Goal: Task Accomplishment & Management: Complete application form

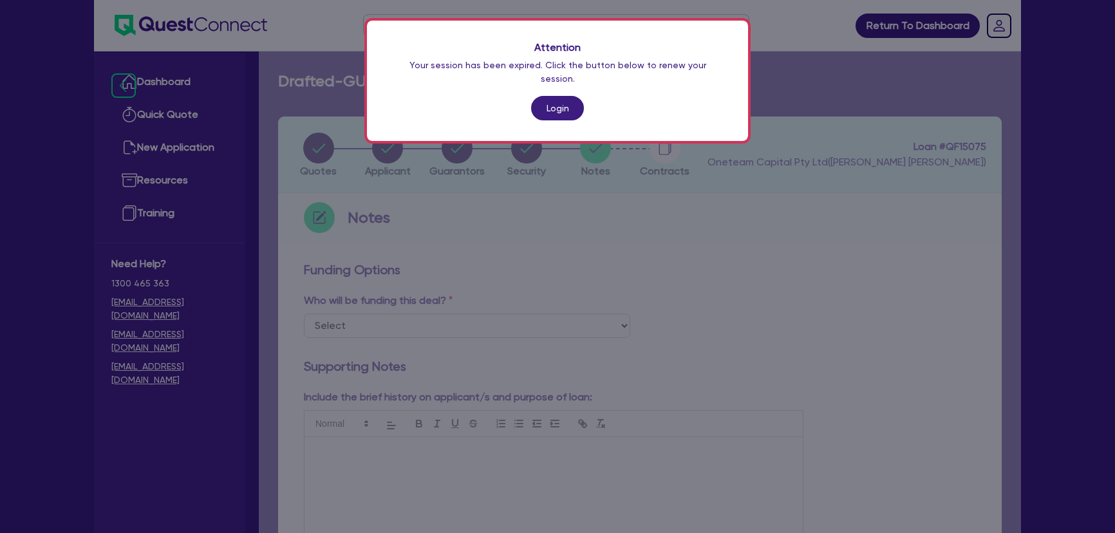
scroll to position [634, 0]
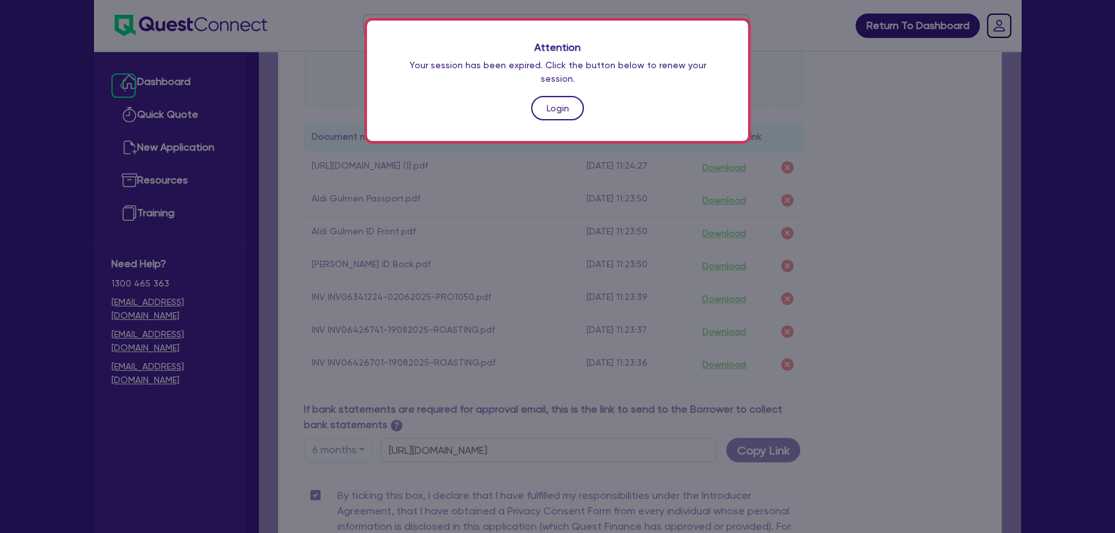
drag, startPoint x: 0, startPoint y: 0, endPoint x: 553, endPoint y: 92, distance: 560.7
click at [553, 96] on link "Login" at bounding box center [557, 108] width 53 height 24
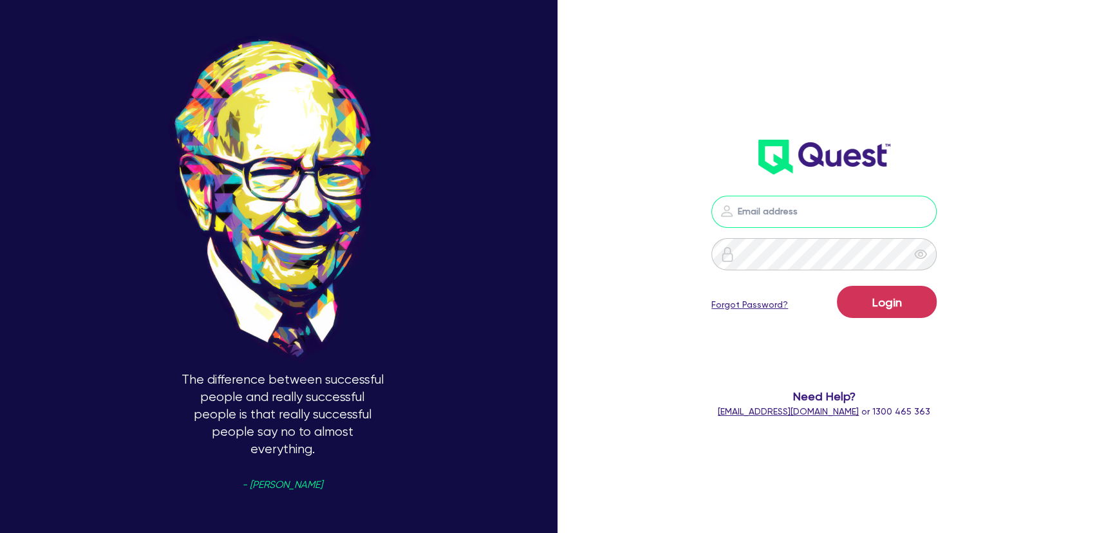
type input "joel.harding@quest.finance"
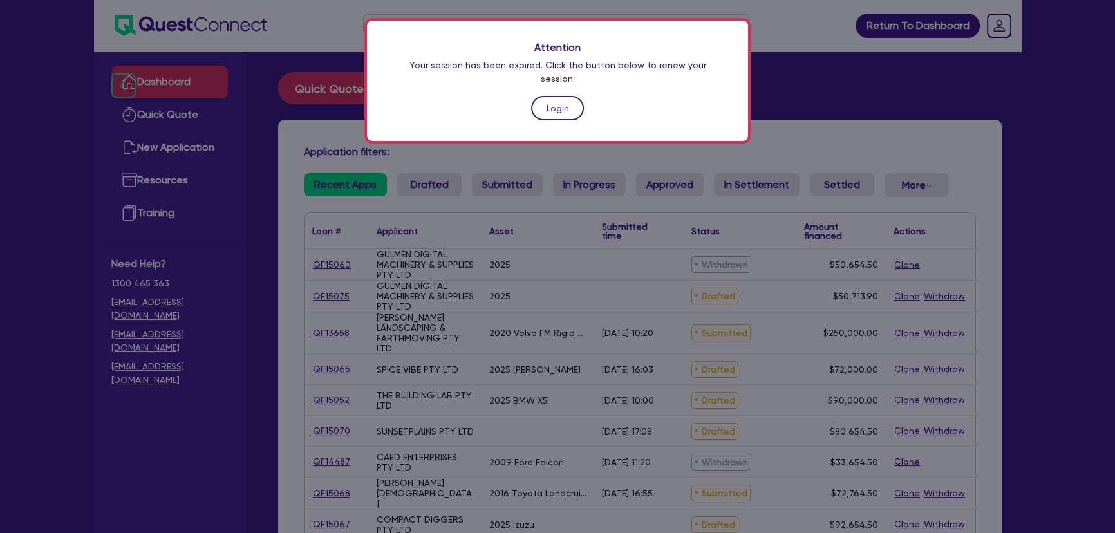
click at [537, 96] on link "Login" at bounding box center [557, 108] width 53 height 24
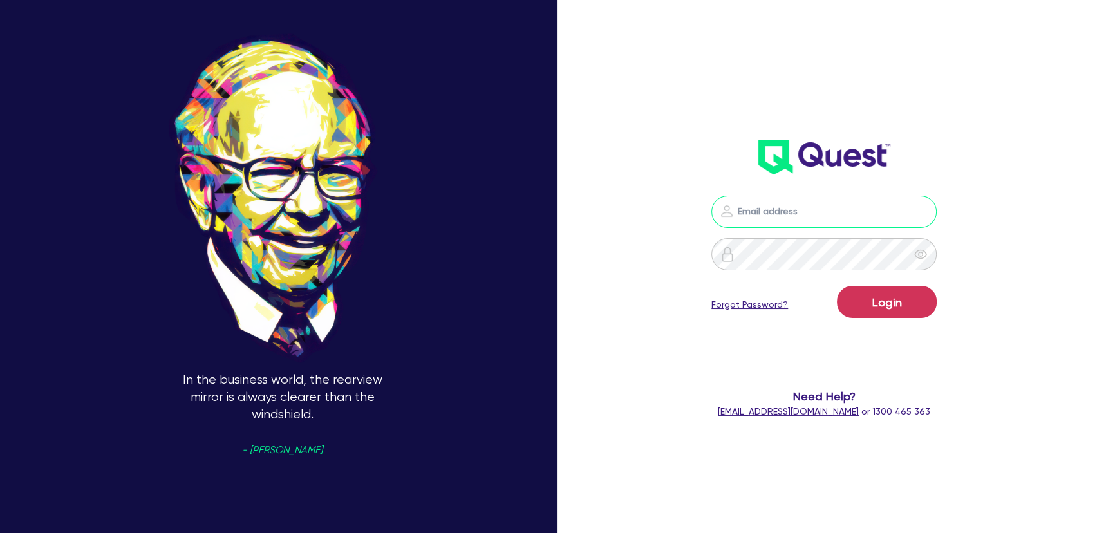
type input "joel.harding@quest.finance"
click at [857, 302] on button "Login" at bounding box center [887, 302] width 100 height 32
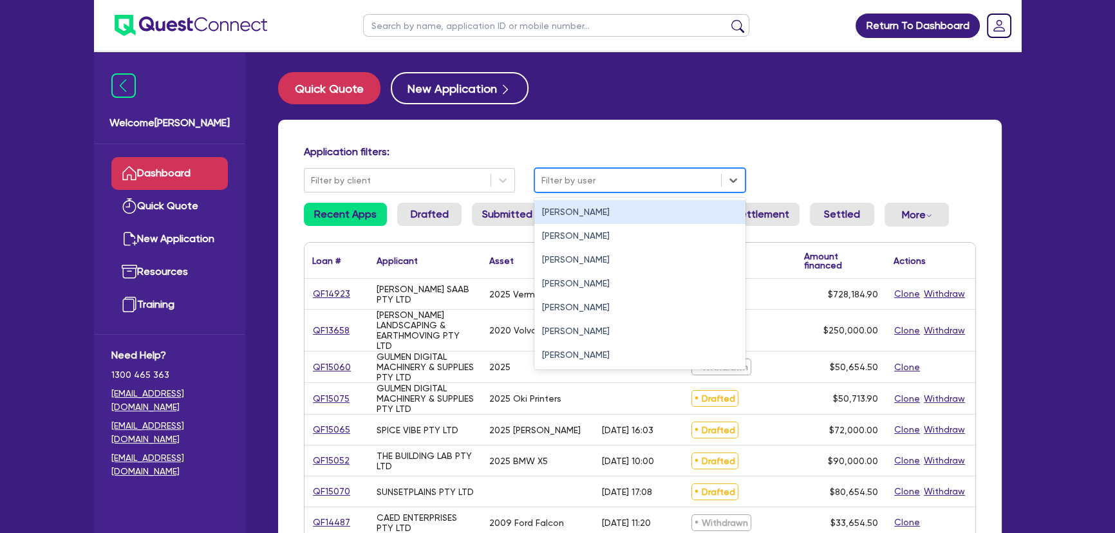
click at [549, 186] on div at bounding box center [627, 181] width 173 height 16
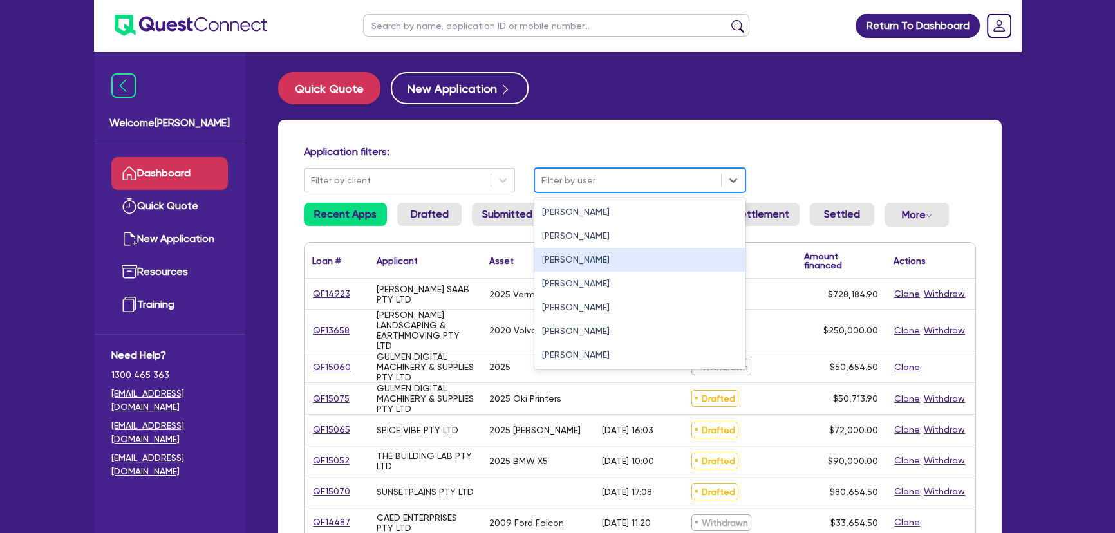
click at [547, 250] on div "Joel Harding" at bounding box center [639, 260] width 211 height 24
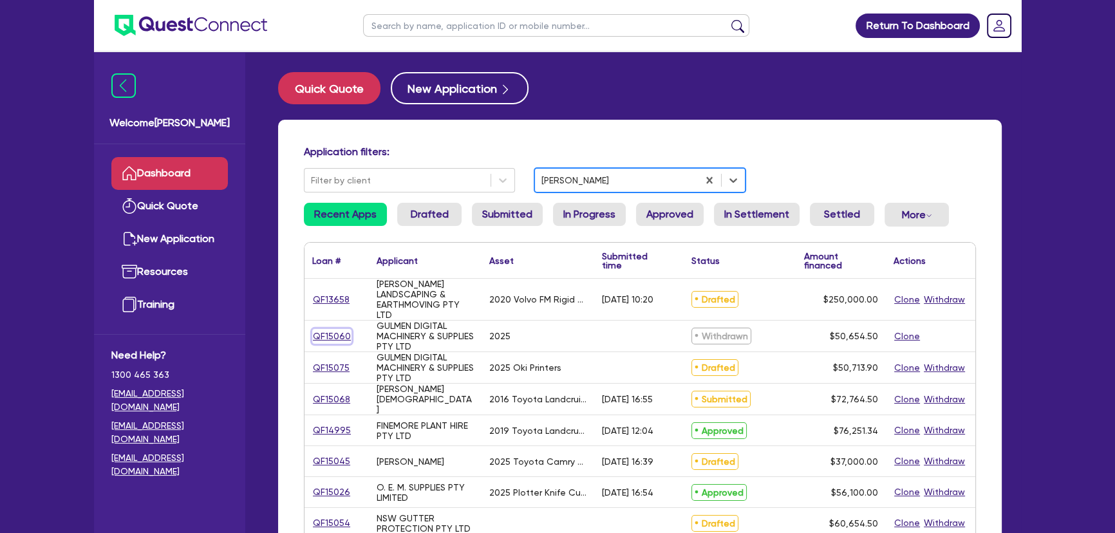
click at [333, 339] on link "QF15060" at bounding box center [331, 336] width 39 height 15
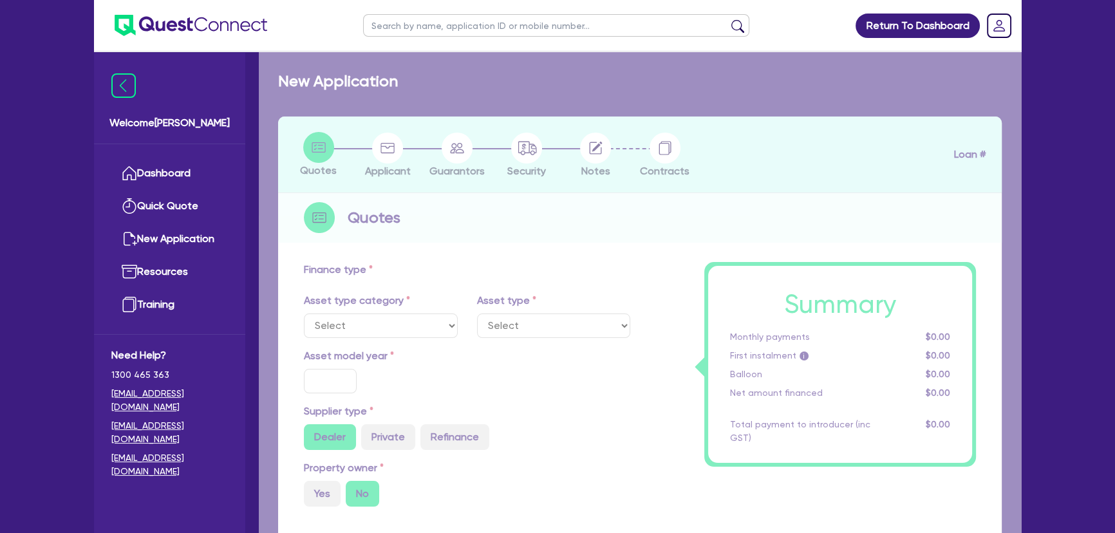
select select "SECONDARY_ASSETS"
type input "2025"
radio input "true"
type input "50,000"
type input "4"
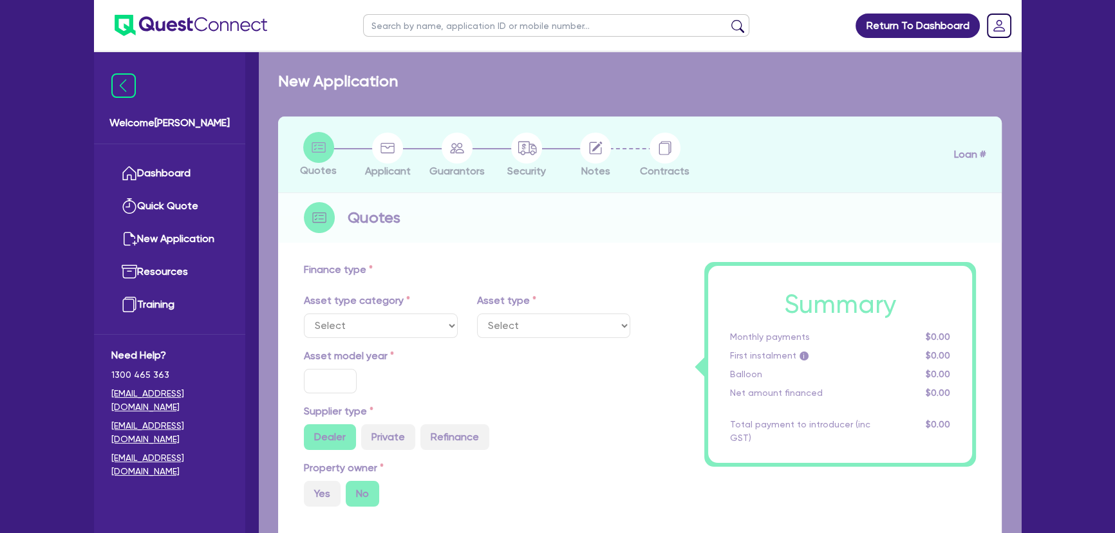
type input "2,026.18"
type input "8.65"
select select "PRINTING_AND_PACKAGING_EQUIPMENT"
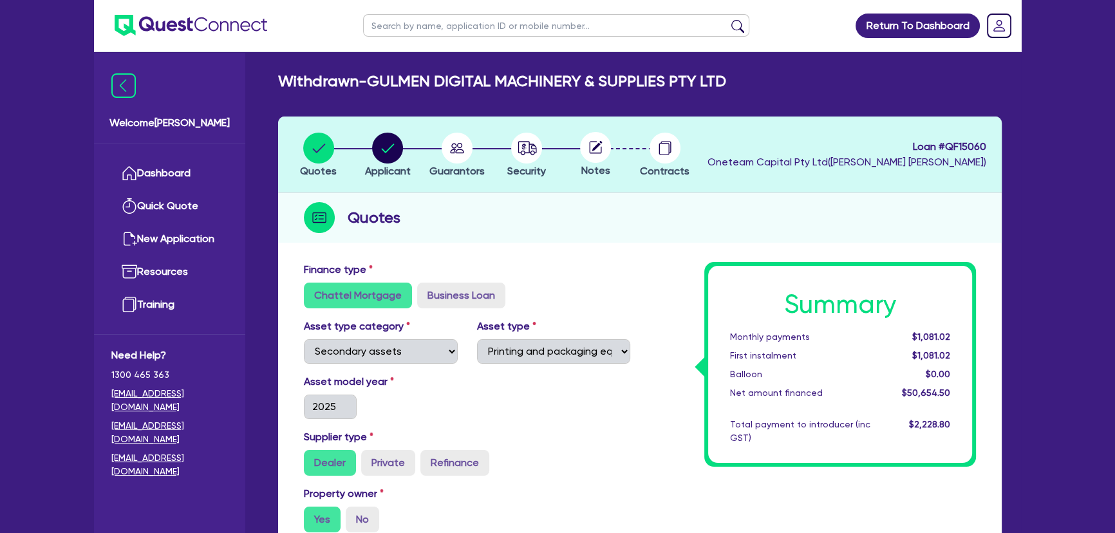
click at [218, 30] on img at bounding box center [191, 25] width 153 height 21
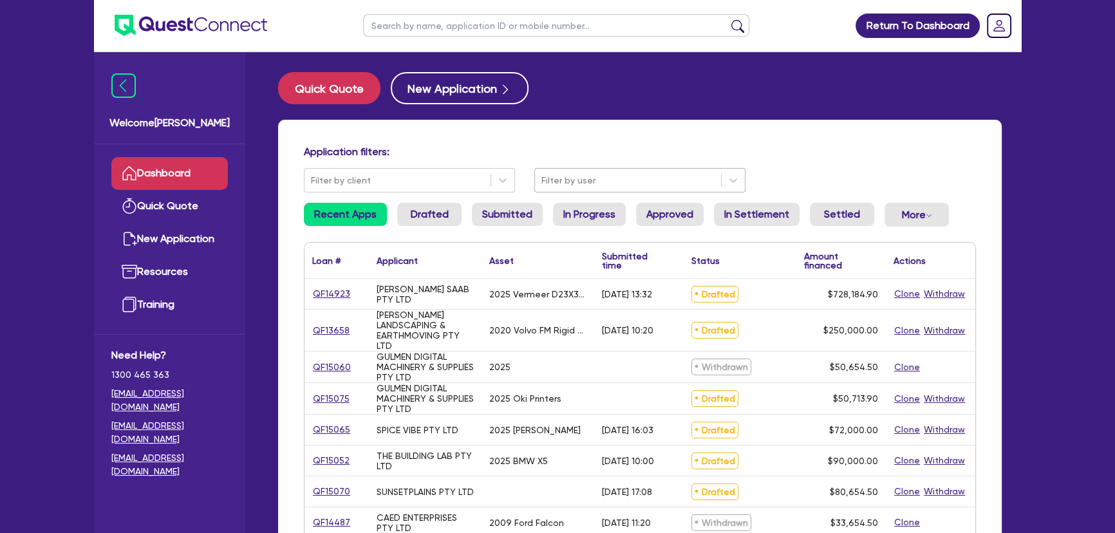
click at [608, 179] on div at bounding box center [627, 181] width 173 height 16
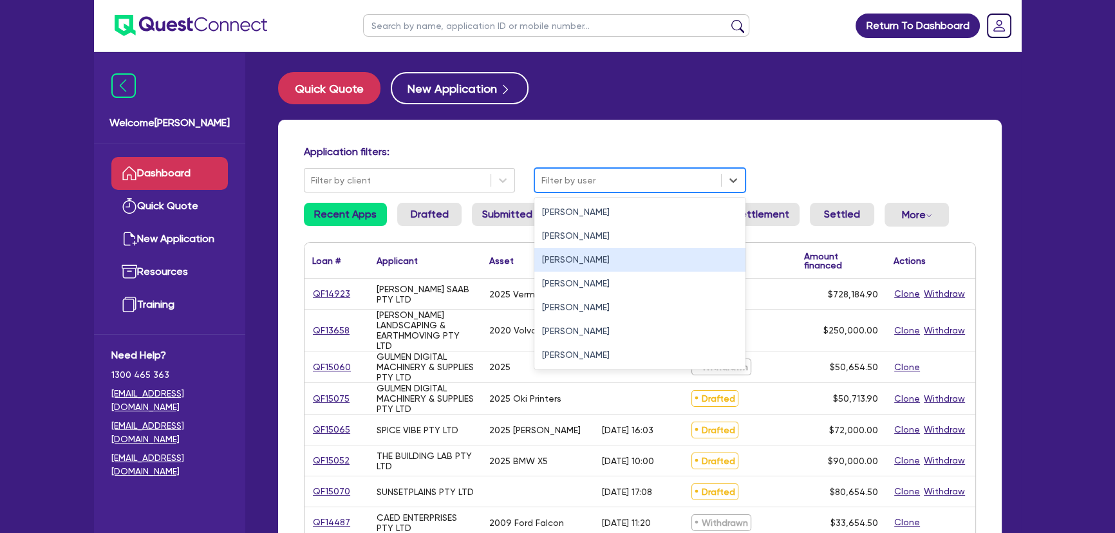
click at [592, 264] on div "Joel Harding" at bounding box center [639, 260] width 211 height 24
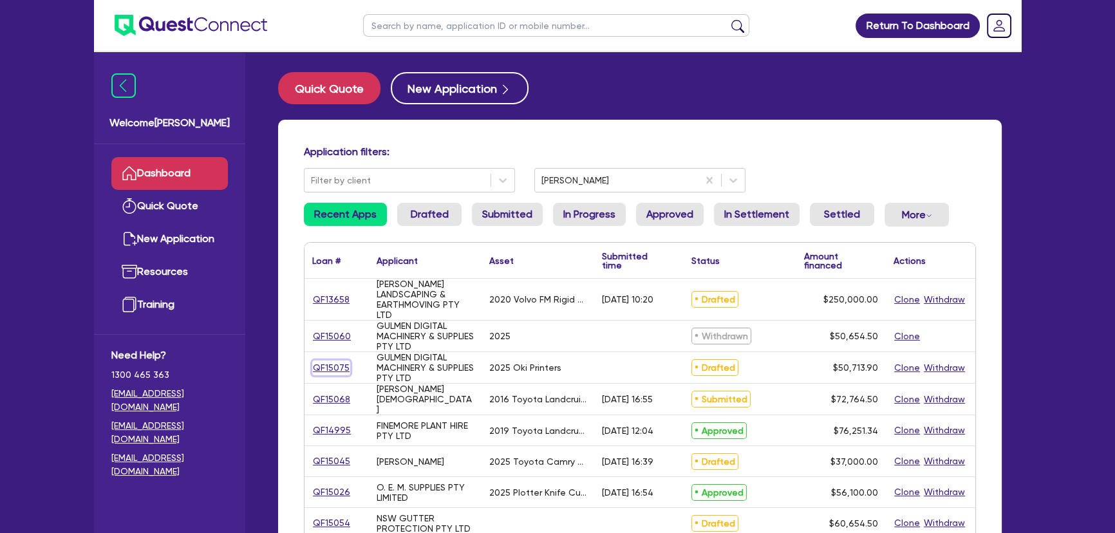
click at [335, 370] on link "QF15075" at bounding box center [331, 368] width 38 height 15
select select "SECONDARY_ASSETS"
select select "PRINTING_AND_PACKAGING_EQUIPMENT"
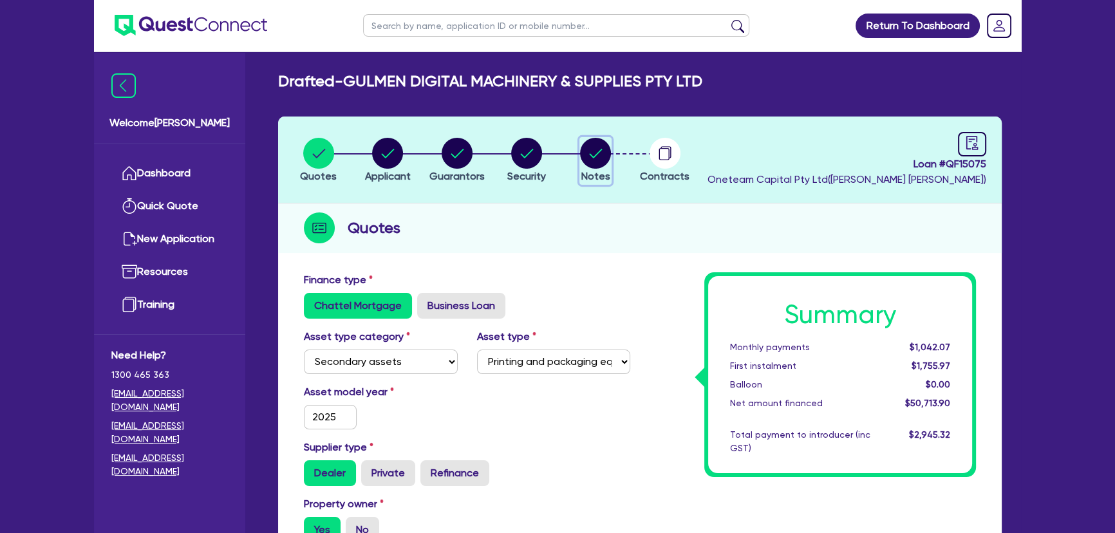
click at [607, 148] on circle "button" at bounding box center [595, 153] width 31 height 31
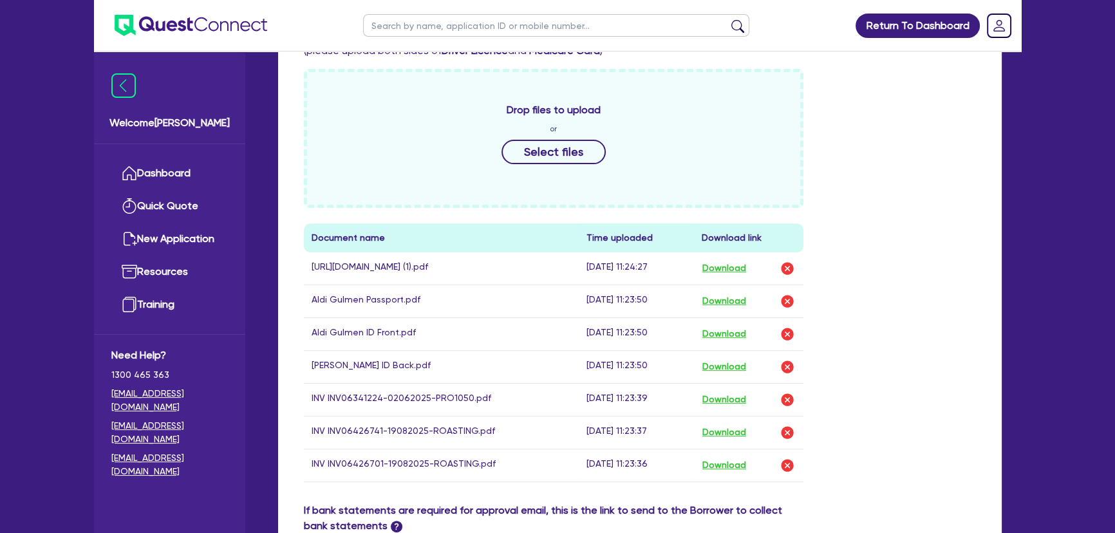
scroll to position [644, 0]
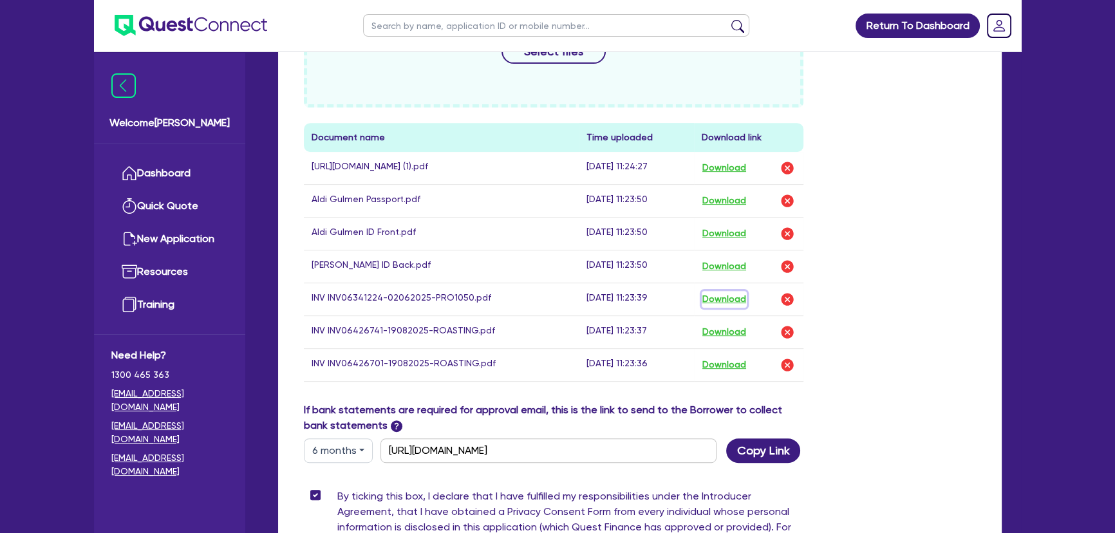
click at [724, 300] on button "Download" at bounding box center [724, 299] width 45 height 17
click at [786, 335] on img "button" at bounding box center [787, 332] width 15 height 15
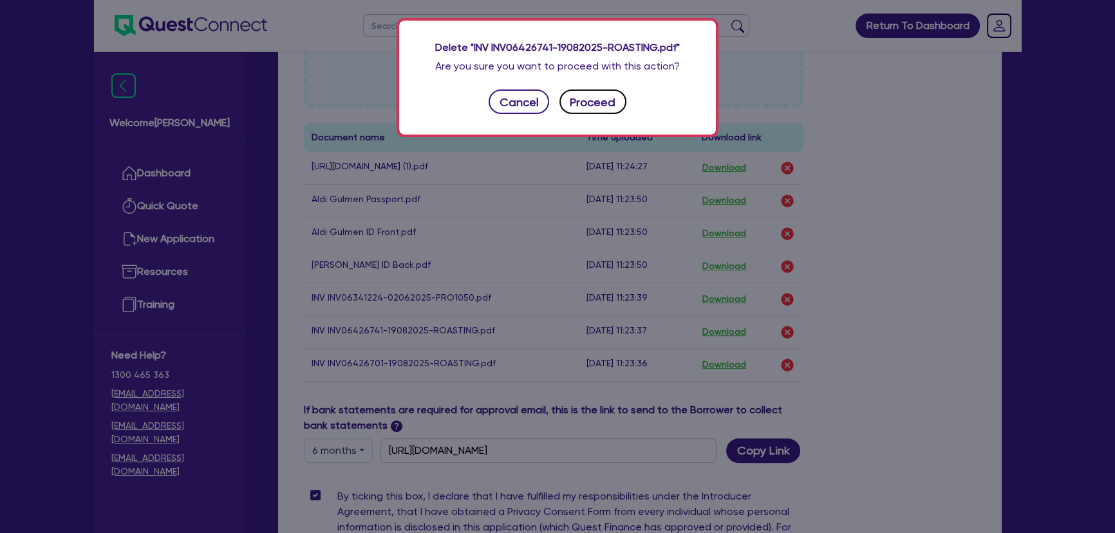
click at [578, 99] on button "Proceed" at bounding box center [593, 101] width 67 height 24
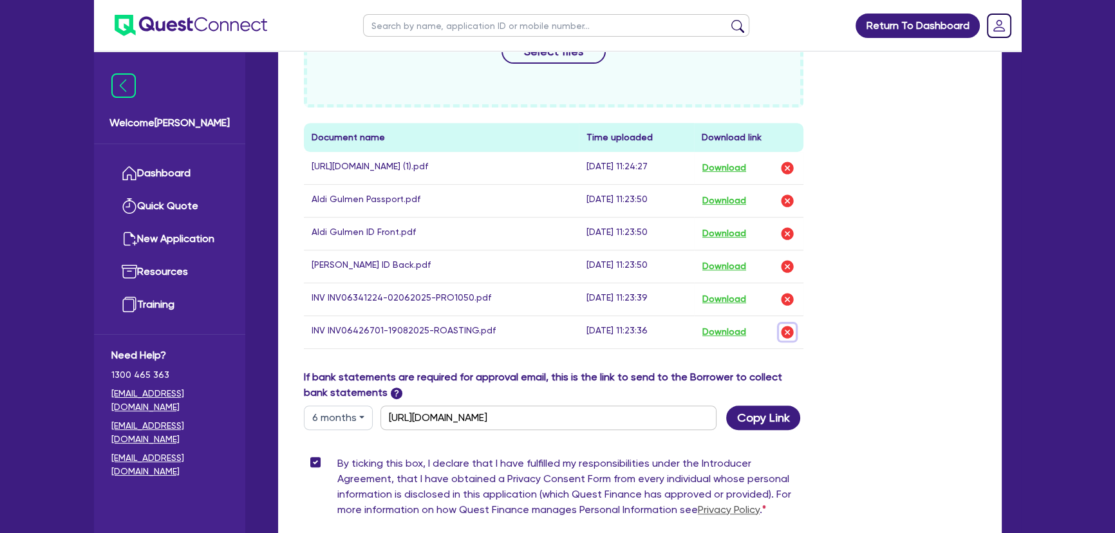
click at [787, 340] on img "button" at bounding box center [787, 332] width 15 height 15
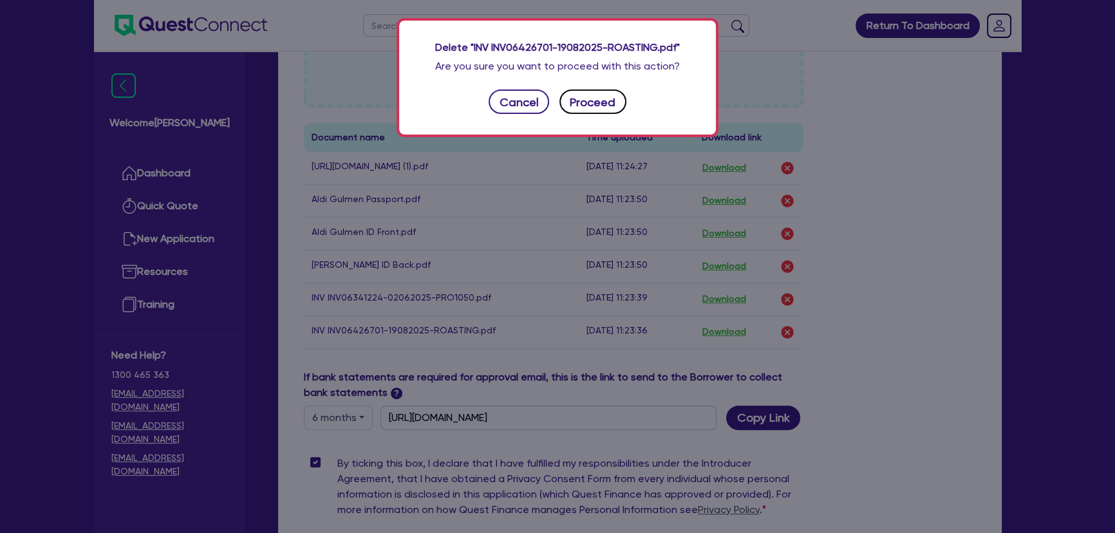
click at [594, 102] on button "Proceed" at bounding box center [593, 101] width 67 height 24
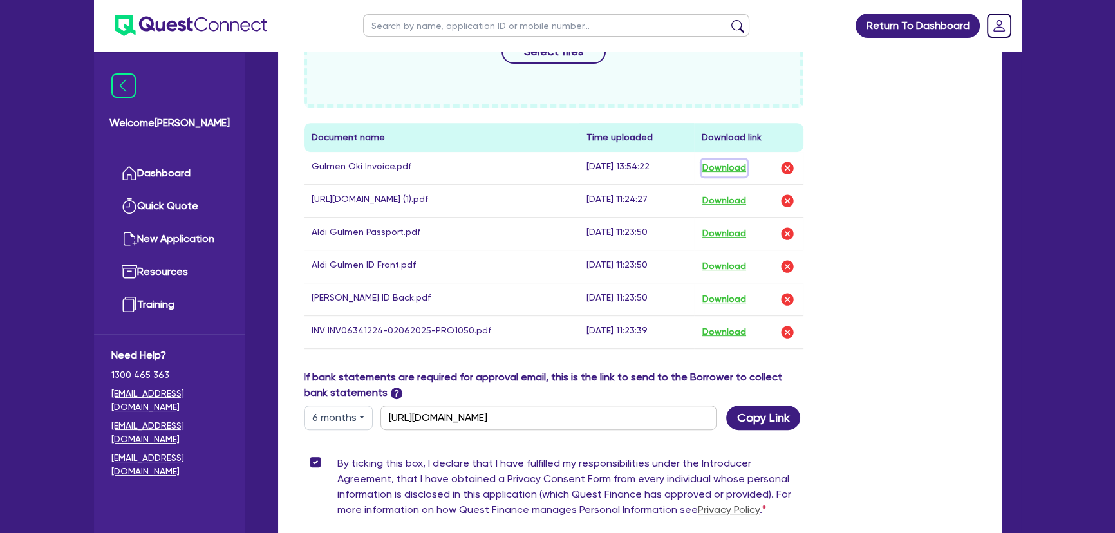
click at [726, 160] on button "Download" at bounding box center [724, 168] width 45 height 17
click at [944, 363] on div "Drop files to upload or Select files Document name Time uploaded Download link …" at bounding box center [640, 168] width 692 height 401
click at [784, 167] on img "button" at bounding box center [787, 167] width 15 height 15
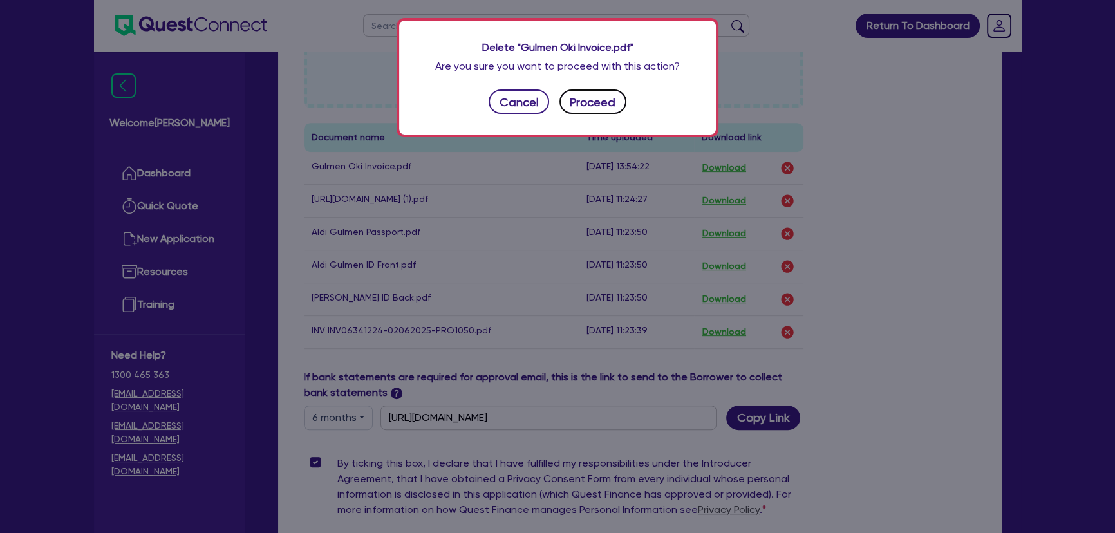
click at [585, 100] on button "Proceed" at bounding box center [593, 101] width 67 height 24
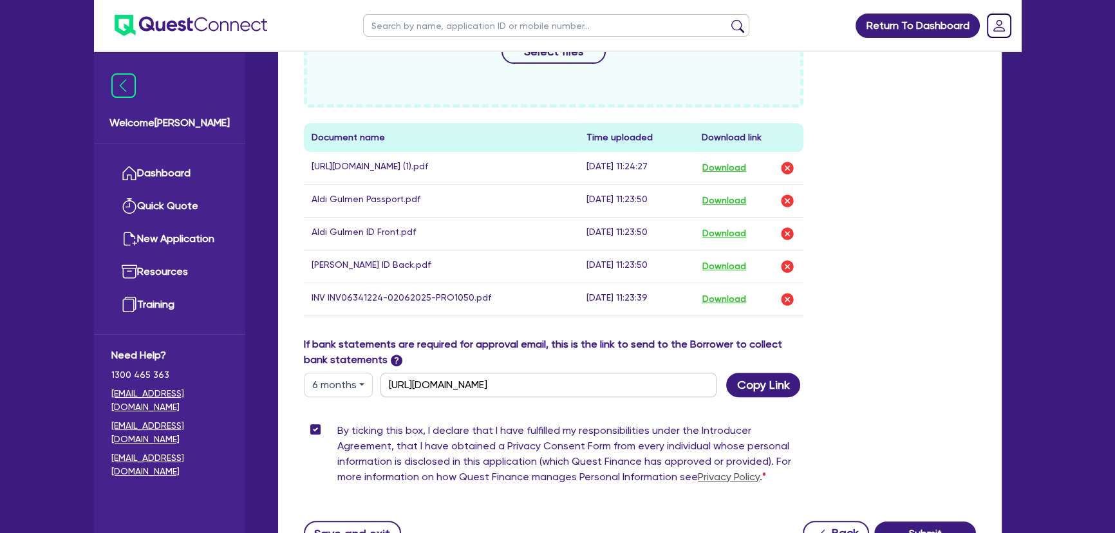
click at [582, 74] on div "Drop files to upload or Select files" at bounding box center [554, 37] width 500 height 139
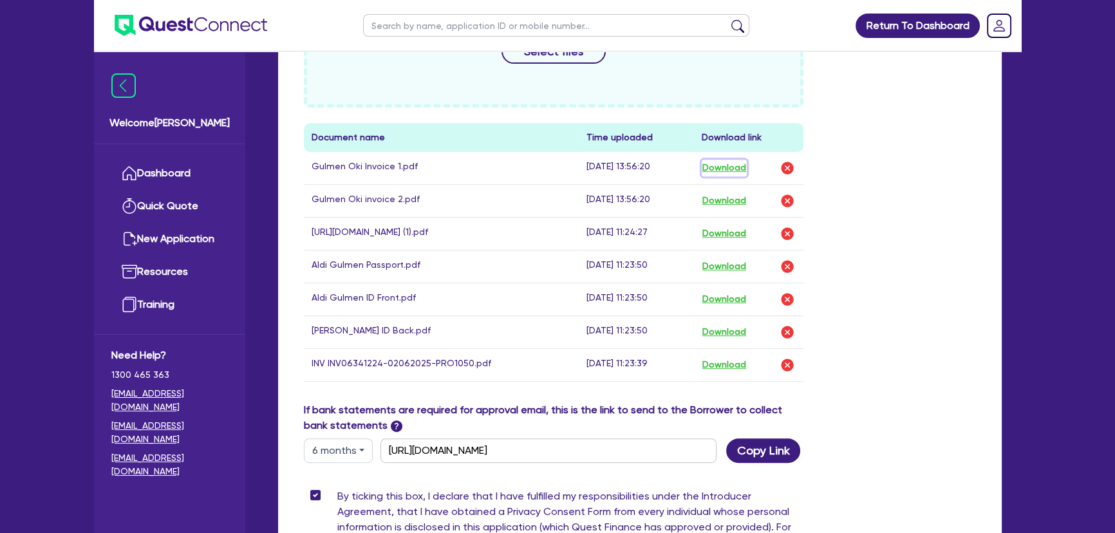
click at [728, 167] on button "Download" at bounding box center [724, 168] width 45 height 17
click at [719, 195] on button "Download" at bounding box center [724, 201] width 45 height 17
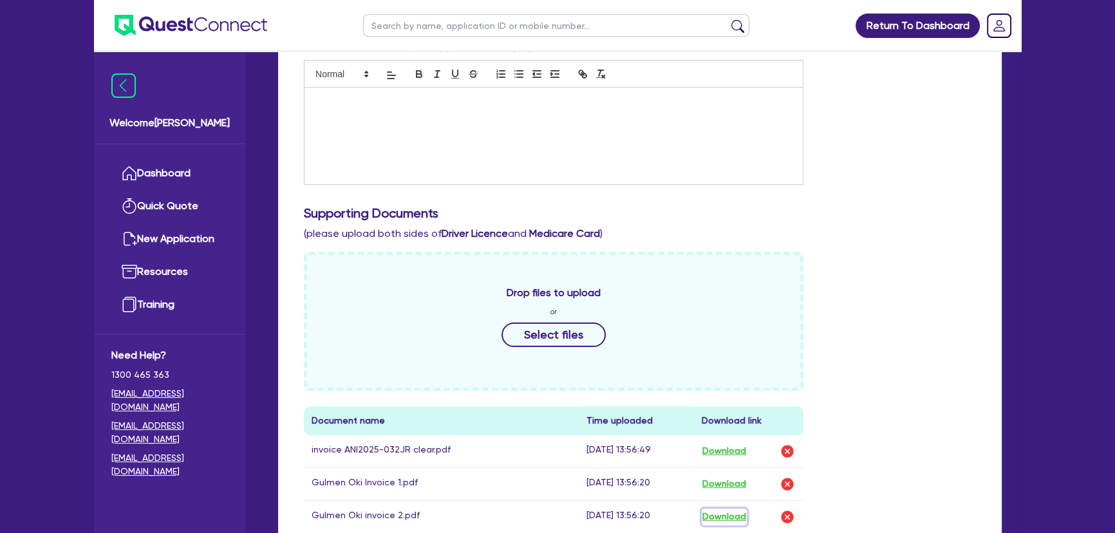
scroll to position [585, 0]
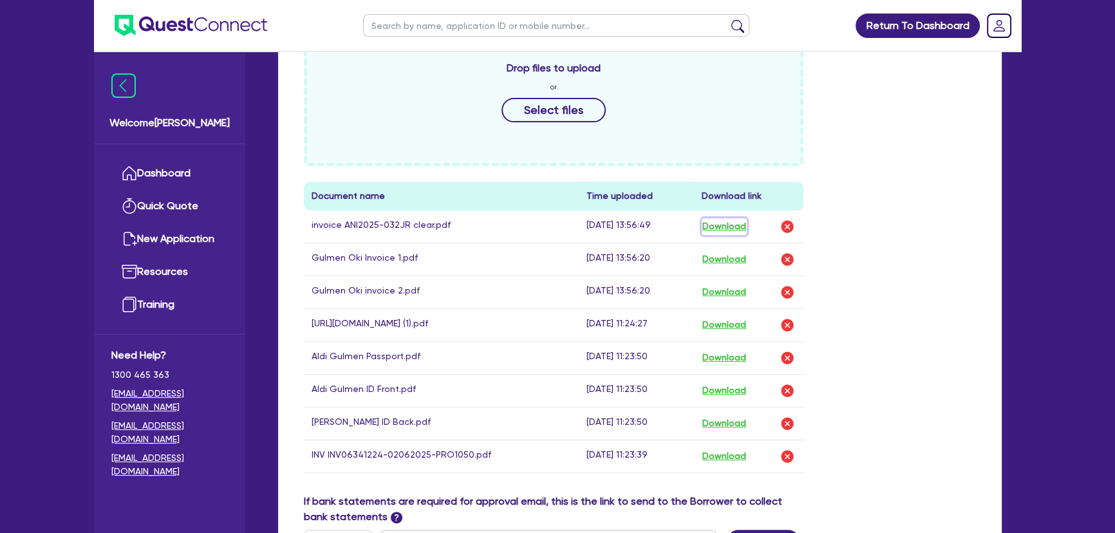
click at [734, 225] on button "Download" at bounding box center [724, 226] width 45 height 17
click at [786, 227] on img "button" at bounding box center [787, 226] width 15 height 15
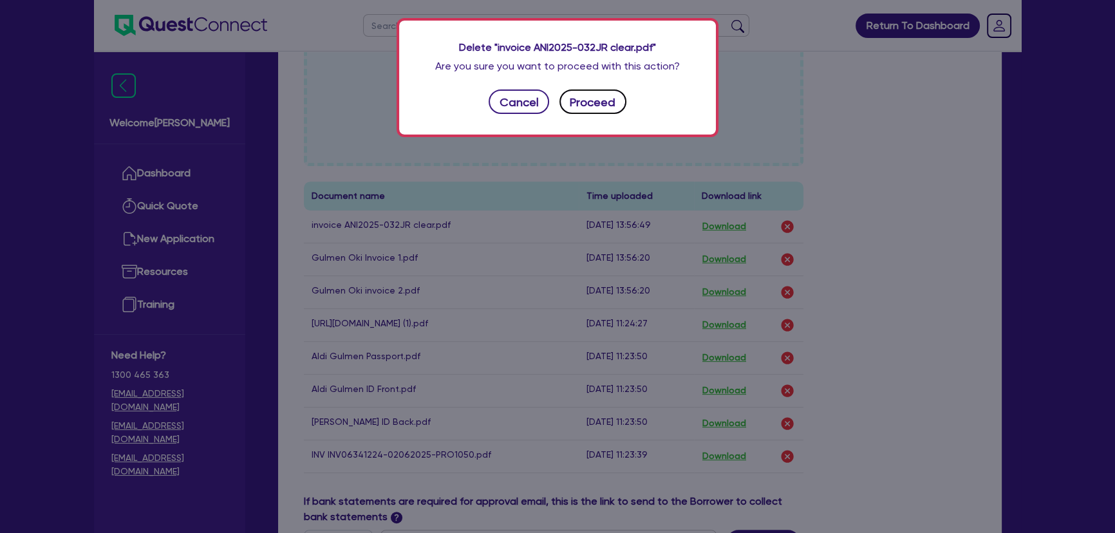
click at [593, 110] on button "Proceed" at bounding box center [593, 101] width 67 height 24
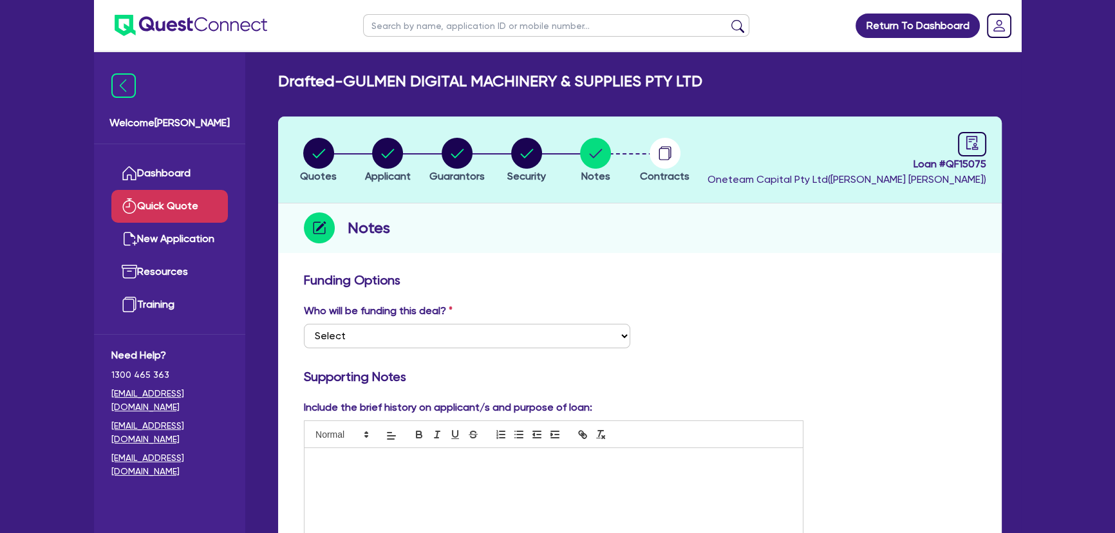
scroll to position [234, 0]
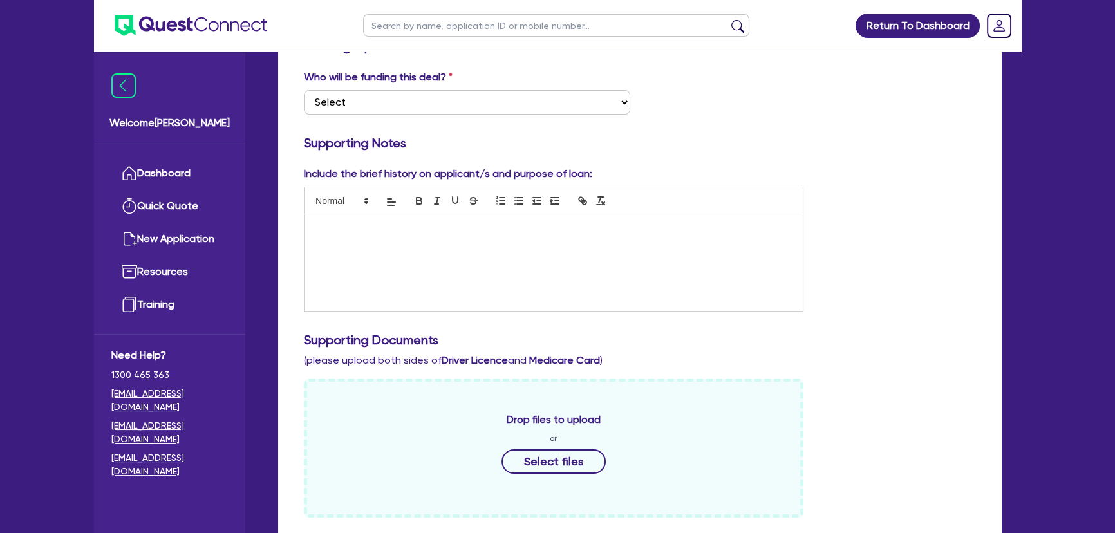
click at [399, 227] on p at bounding box center [553, 228] width 479 height 12
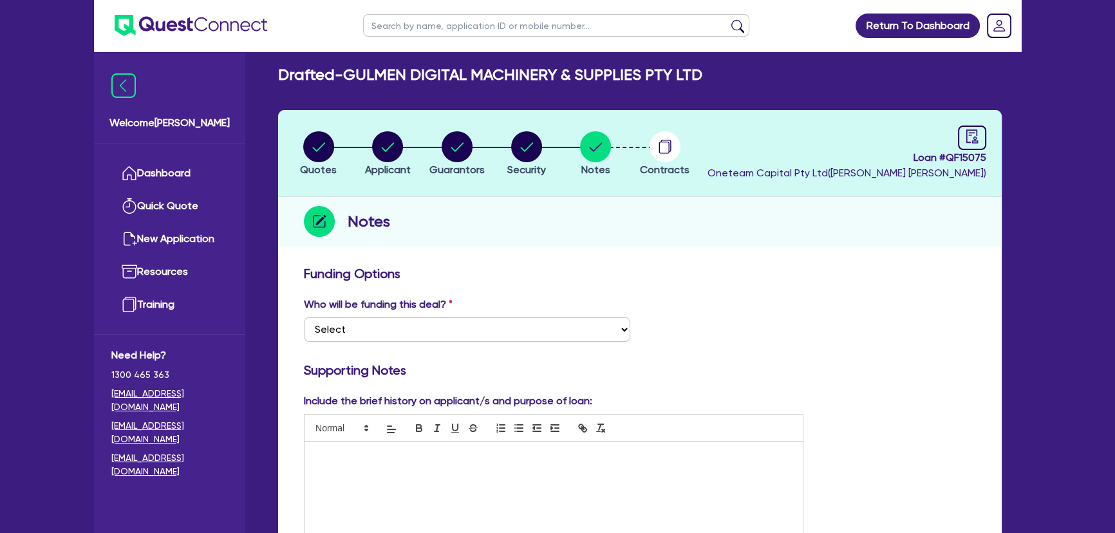
scroll to position [0, 0]
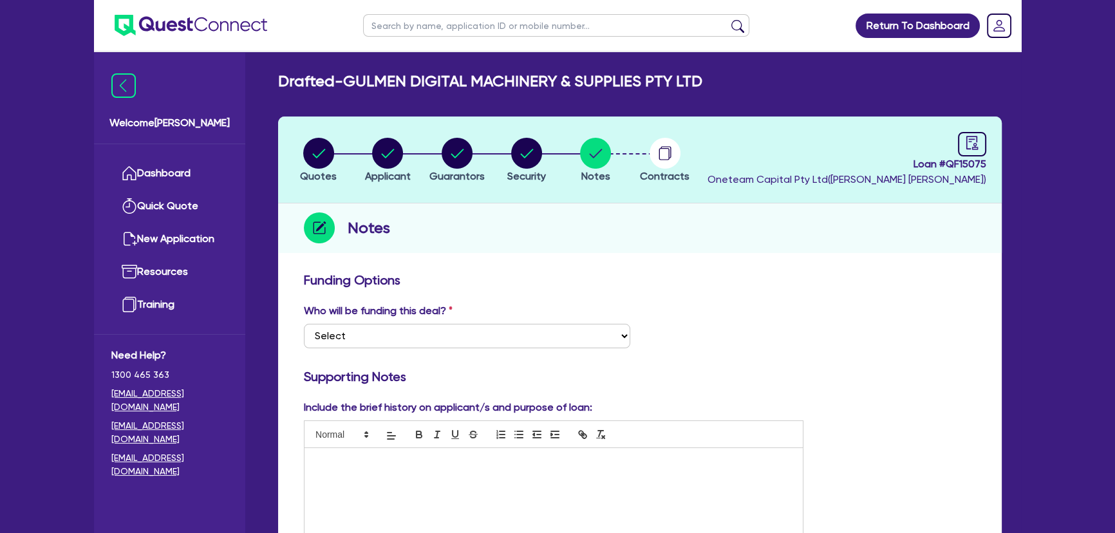
click at [182, 16] on img at bounding box center [191, 25] width 153 height 21
